Goal: Task Accomplishment & Management: Use online tool/utility

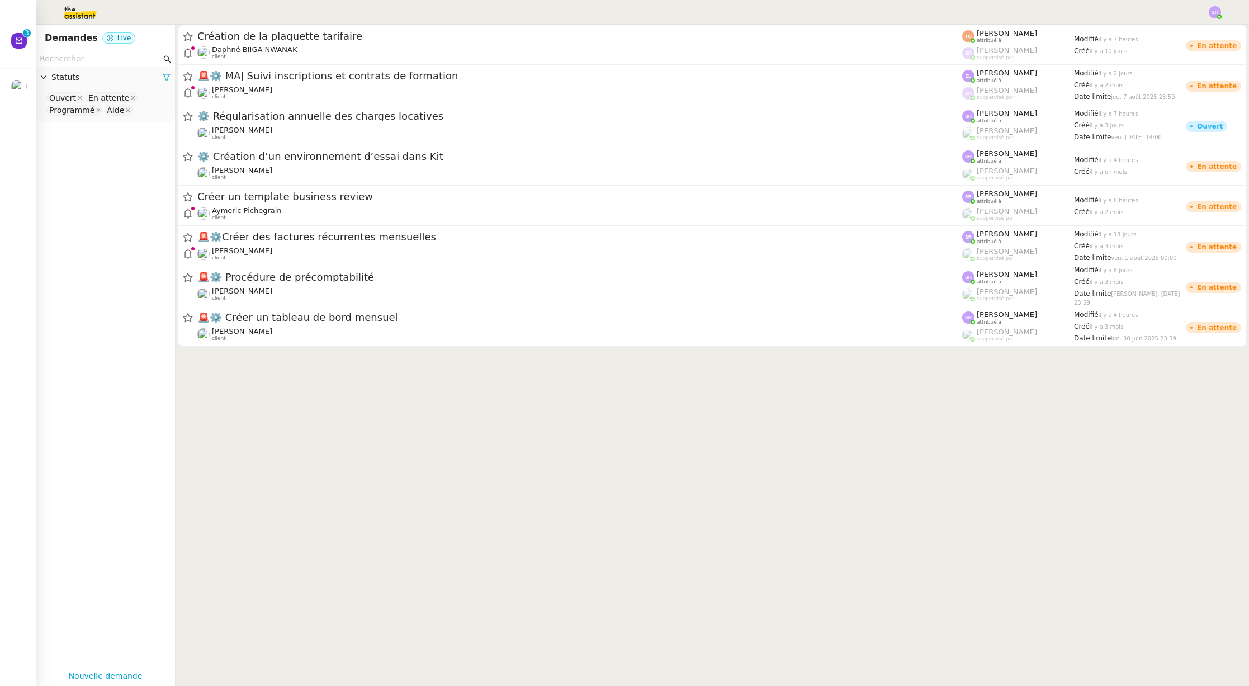
click at [67, 12] on img at bounding box center [71, 12] width 87 height 25
click at [77, 11] on img at bounding box center [71, 12] width 87 height 25
